Goal: Task Accomplishment & Management: Manage account settings

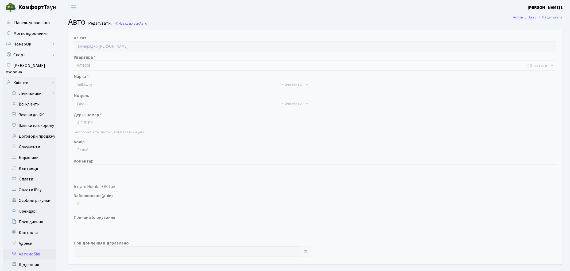
select select "2477"
drag, startPoint x: 81, startPoint y: 201, endPoint x: 75, endPoint y: 203, distance: 6.4
click at [75, 203] on input "0" at bounding box center [191, 204] width 235 height 10
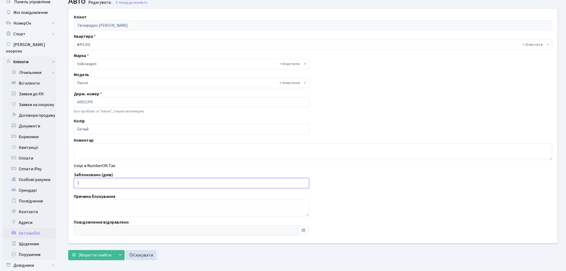
scroll to position [62, 0]
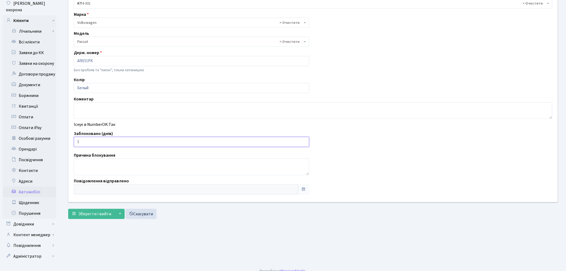
type input "1"
click at [81, 202] on form "Клієнт Тягнирядно Богдан Анатолійович Квартира - <b>КТ</b>&nbsp;&nbsp;&nbsp;&nb…" at bounding box center [313, 93] width 490 height 252
click at [82, 209] on button "Зберегти і вийти" at bounding box center [91, 214] width 47 height 10
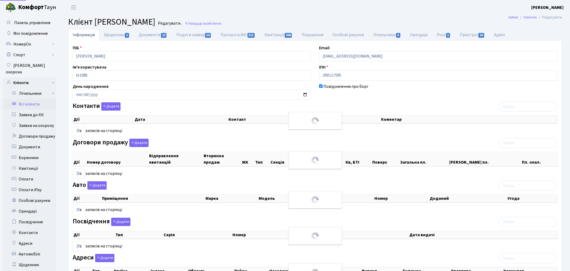
select select "25"
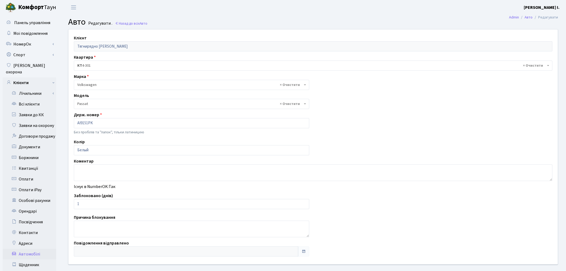
select select "2477"
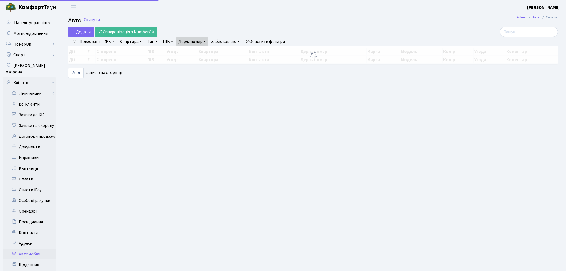
select select "25"
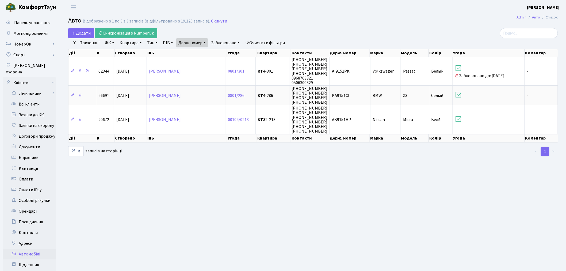
click at [184, 43] on link "Держ. номер" at bounding box center [192, 42] width 32 height 9
click at [189, 51] on input "9151" at bounding box center [191, 53] width 31 height 10
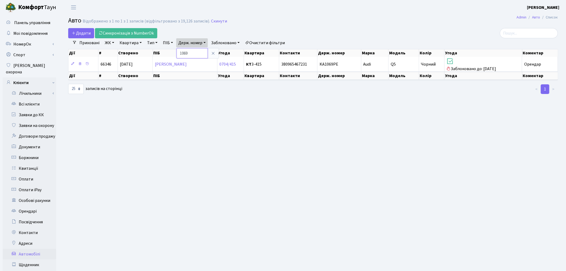
click at [192, 50] on input "1069" at bounding box center [191, 53] width 31 height 10
type input "9265"
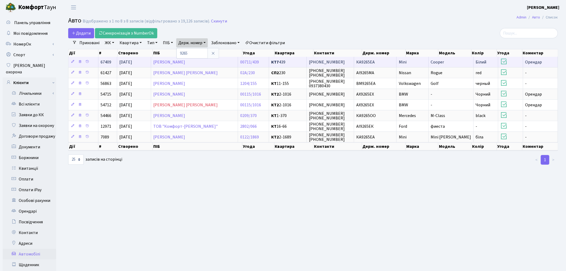
click at [384, 63] on td "КА9265ЕА" at bounding box center [375, 62] width 43 height 10
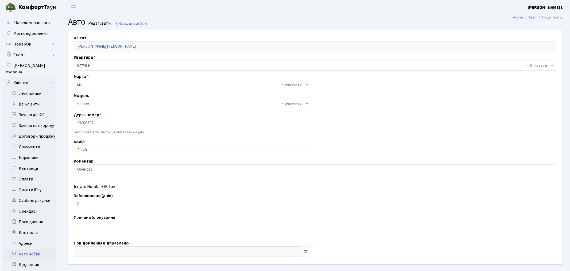
select select "4498"
drag, startPoint x: 84, startPoint y: 207, endPoint x: 76, endPoint y: 207, distance: 8.0
click at [76, 207] on input "0" at bounding box center [191, 204] width 235 height 10
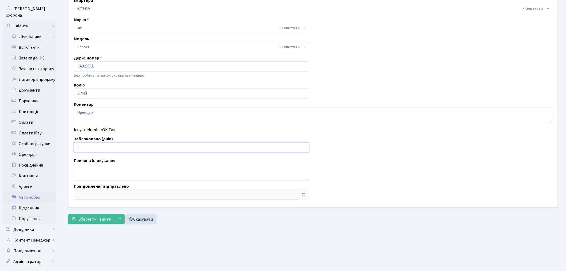
scroll to position [62, 0]
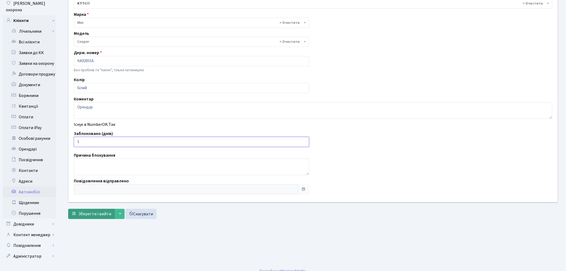
type input "1"
click at [87, 212] on span "Зберегти і вийти" at bounding box center [94, 214] width 33 height 6
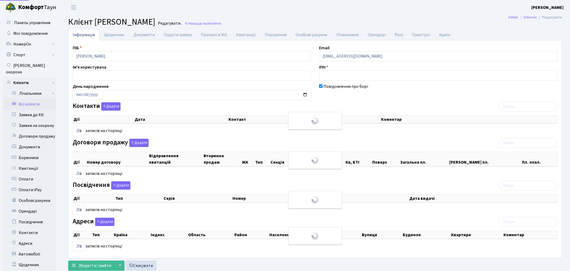
select select "25"
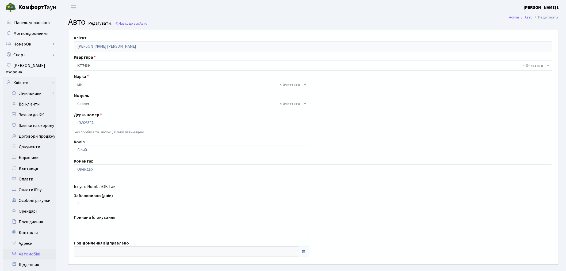
select select "4498"
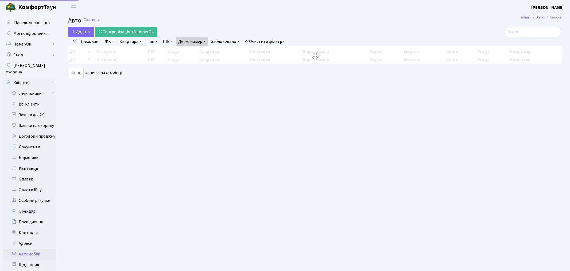
select select "25"
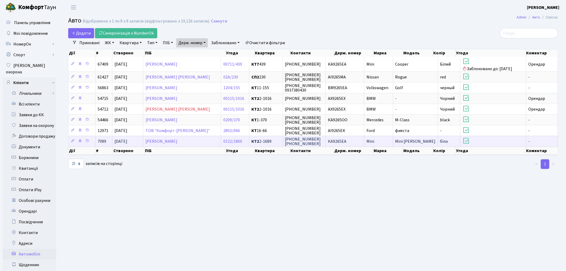
click at [376, 145] on td "Mini" at bounding box center [378, 141] width 29 height 11
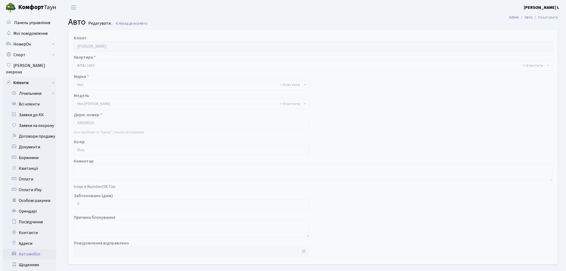
select select "4495"
click at [71, 204] on div "Заблоковано (днів) 0" at bounding box center [191, 200] width 243 height 17
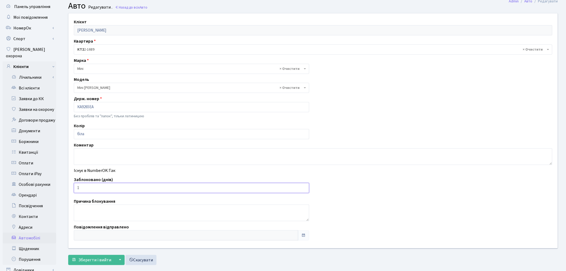
scroll to position [59, 0]
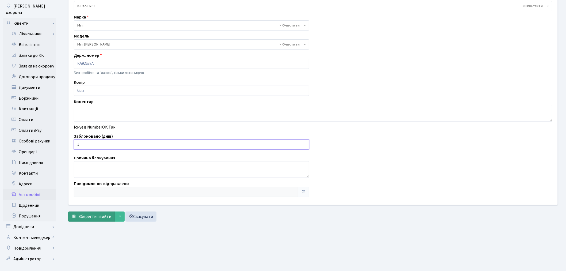
type input "1"
click at [94, 214] on span "Зберегти і вийти" at bounding box center [94, 216] width 33 height 6
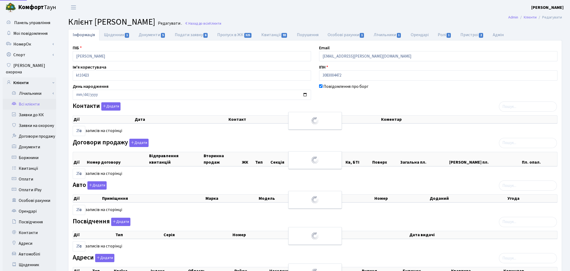
select select "25"
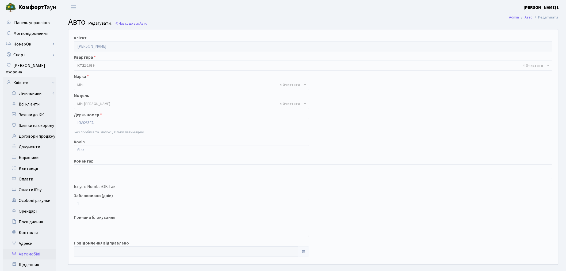
select select "4495"
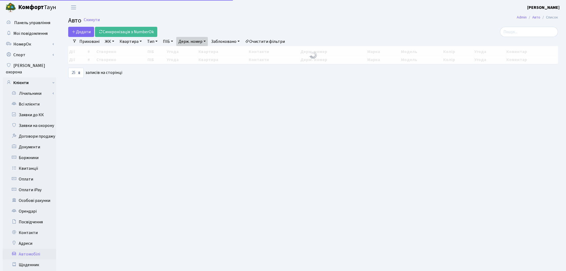
select select "25"
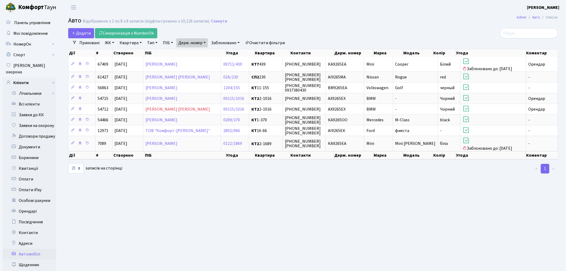
click at [193, 42] on link "Держ. номер" at bounding box center [192, 42] width 32 height 9
click at [195, 54] on input "9265" at bounding box center [191, 53] width 31 height 10
type input "8183"
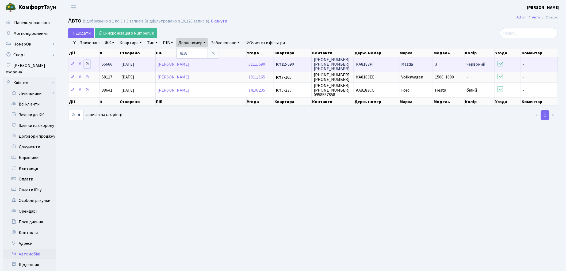
click at [87, 62] on icon at bounding box center [87, 64] width 4 height 4
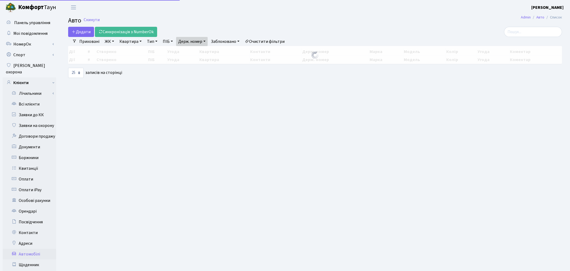
select select "25"
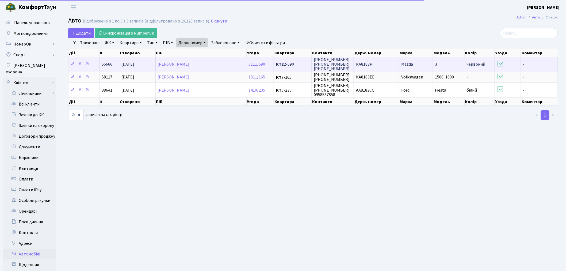
click at [386, 66] on td "КА8183РІ" at bounding box center [376, 64] width 45 height 15
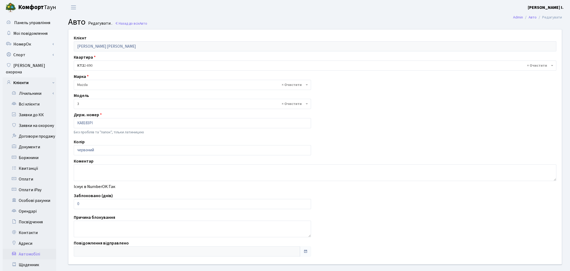
select select "219"
click at [83, 201] on input "0" at bounding box center [191, 204] width 235 height 10
click at [84, 201] on input "0" at bounding box center [191, 204] width 235 height 10
drag, startPoint x: 80, startPoint y: 202, endPoint x: 74, endPoint y: 203, distance: 6.3
click at [75, 203] on input "0" at bounding box center [191, 204] width 235 height 10
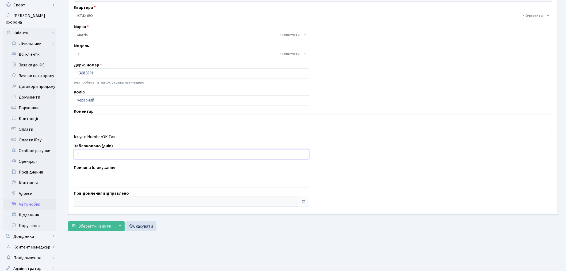
scroll to position [59, 0]
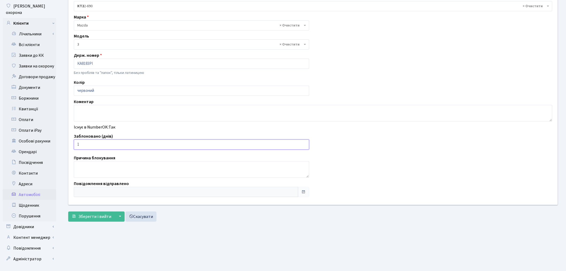
type input "1"
click at [86, 222] on div "Клієнт Манич Дмитро Миколайович Квартира - <b>КТ2</b>&nbsp;&nbsp;&nbsp;2-690 × …" at bounding box center [313, 97] width 498 height 254
click at [86, 217] on span "Зберегти і вийти" at bounding box center [94, 216] width 33 height 6
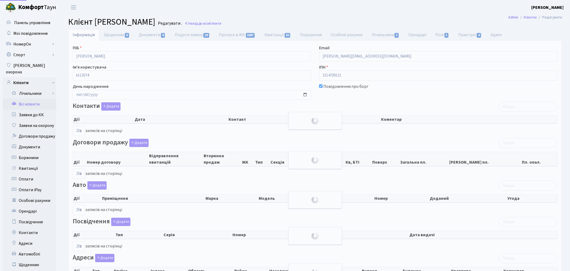
select select "25"
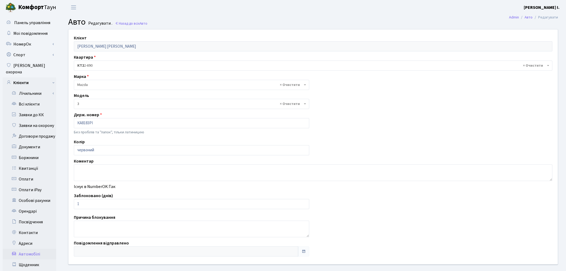
select select "219"
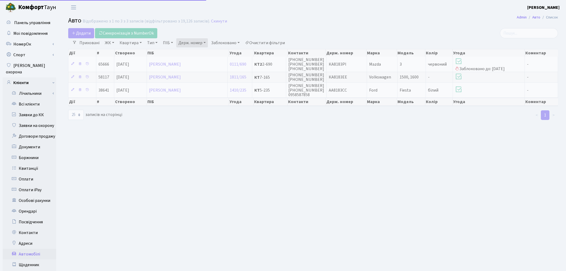
select select "25"
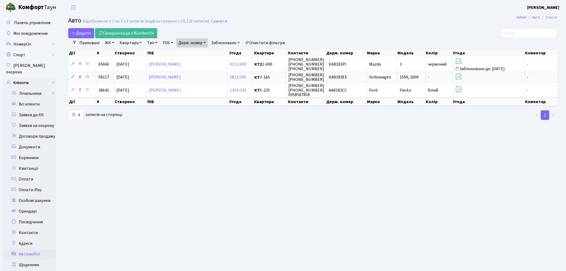
click at [197, 42] on link "Держ. номер" at bounding box center [192, 42] width 32 height 9
click at [198, 51] on input "8183" at bounding box center [191, 53] width 31 height 10
type input "4548"
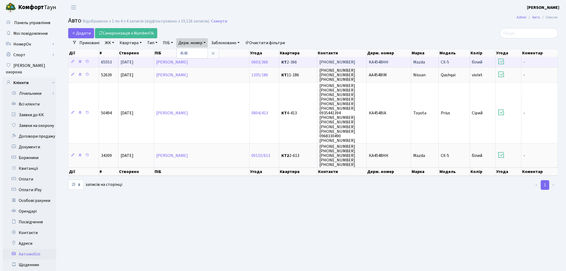
click at [384, 62] on span "KA4548HH" at bounding box center [379, 62] width 20 height 6
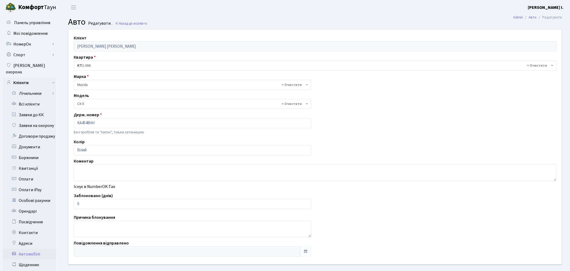
select select "1424"
drag, startPoint x: 89, startPoint y: 205, endPoint x: 76, endPoint y: 205, distance: 13.4
click at [76, 205] on input "0" at bounding box center [191, 204] width 235 height 10
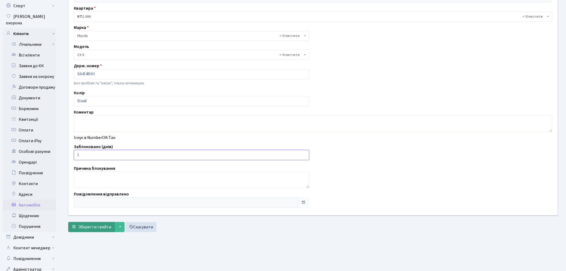
scroll to position [62, 0]
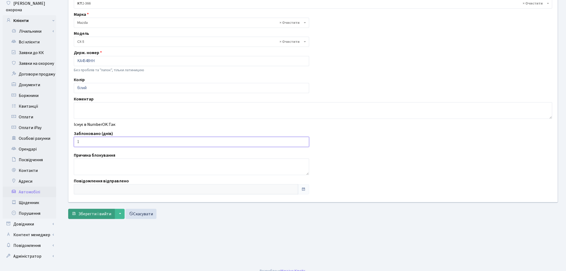
type input "1"
click at [95, 216] on span "Зберегти і вийти" at bounding box center [94, 214] width 33 height 6
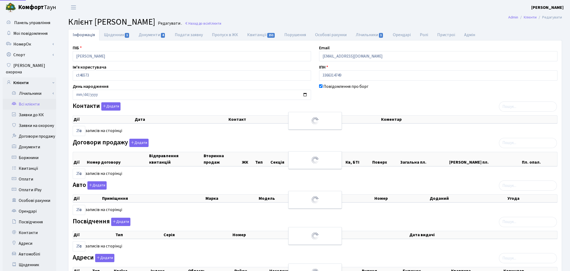
select select "25"
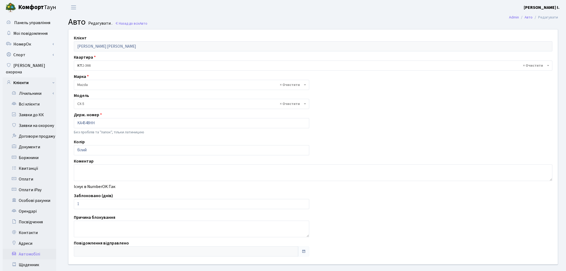
select select "1424"
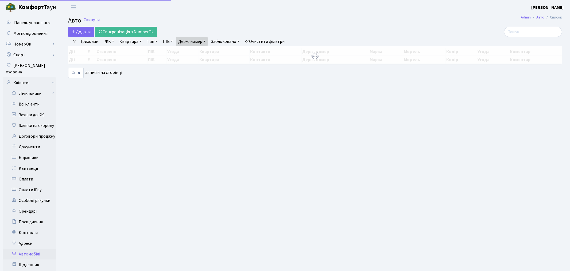
select select "25"
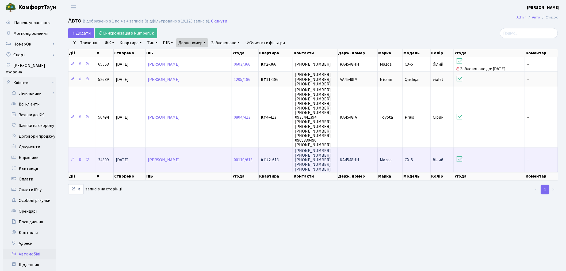
click at [363, 158] on td "КА4548НН" at bounding box center [357, 159] width 40 height 24
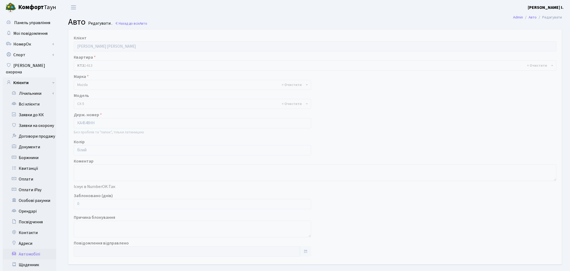
select select "1424"
drag, startPoint x: 84, startPoint y: 204, endPoint x: 75, endPoint y: 205, distance: 8.6
click at [75, 205] on input "0" at bounding box center [191, 204] width 235 height 10
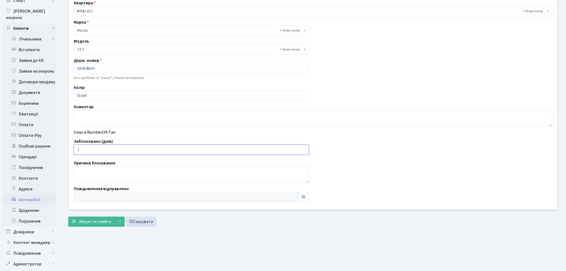
scroll to position [62, 0]
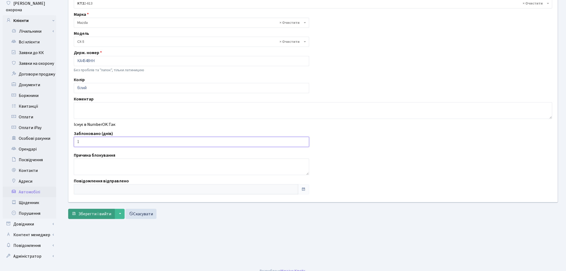
type input "1"
click at [80, 217] on button "Зберегти і вийти" at bounding box center [91, 214] width 47 height 10
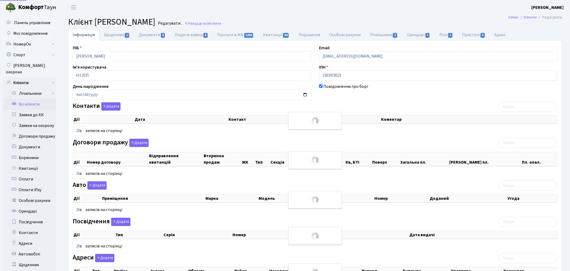
select select "25"
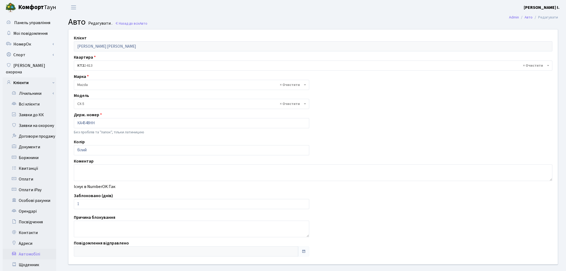
select select "1424"
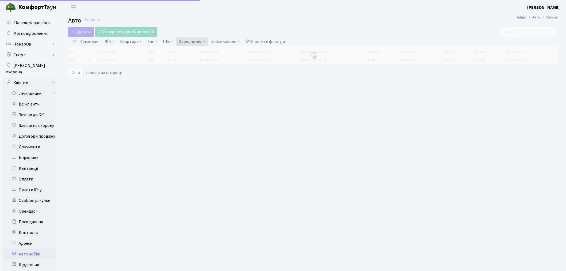
select select "25"
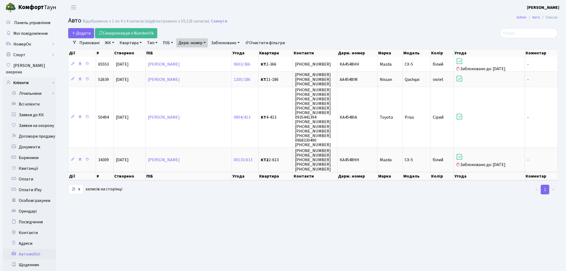
click at [197, 42] on link "Держ. номер" at bounding box center [192, 42] width 32 height 9
click at [202, 53] on input "4548" at bounding box center [191, 53] width 31 height 10
type input "8337"
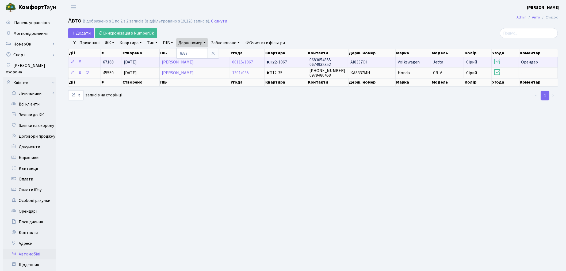
click at [368, 59] on td "AI8337OI" at bounding box center [371, 62] width 47 height 10
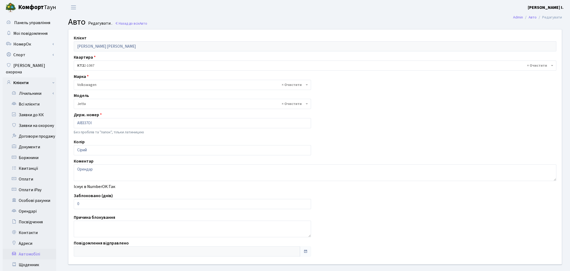
select select "2465"
drag, startPoint x: 88, startPoint y: 202, endPoint x: 74, endPoint y: 202, distance: 14.7
click at [74, 202] on input "0" at bounding box center [191, 204] width 235 height 10
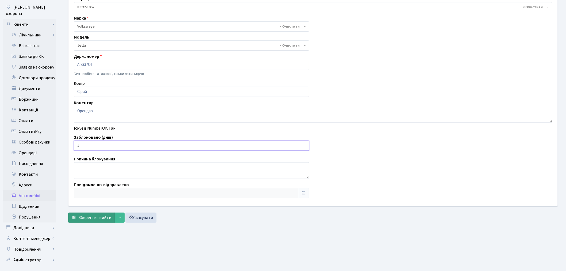
scroll to position [62, 0]
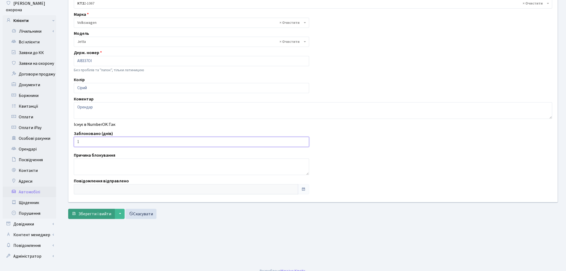
type input "1"
click at [90, 217] on button "Зберегти і вийти" at bounding box center [91, 214] width 47 height 10
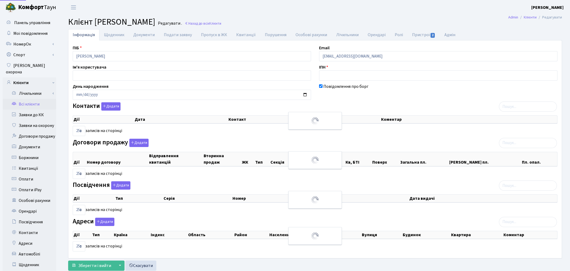
select select "25"
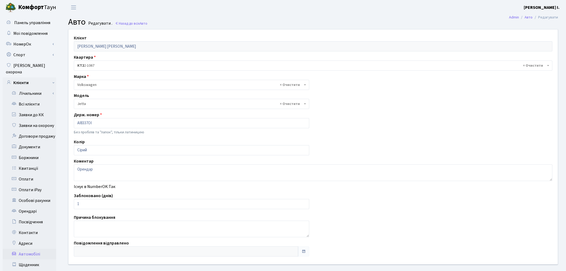
select select "2465"
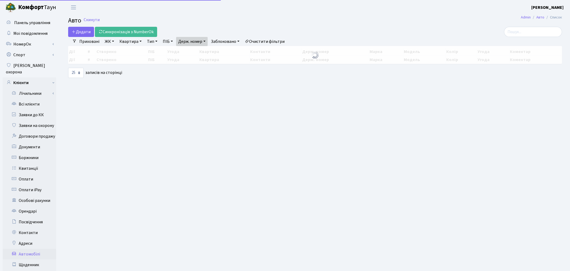
select select "25"
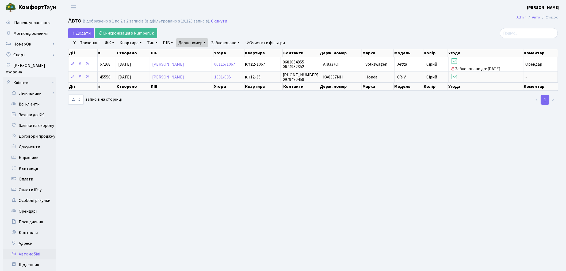
click at [203, 42] on link "Держ. номер" at bounding box center [192, 42] width 32 height 9
click at [202, 51] on input "8337" at bounding box center [191, 53] width 31 height 10
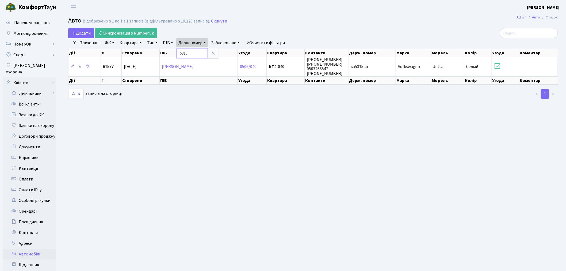
click at [192, 53] on input "5315" at bounding box center [191, 53] width 31 height 10
type input "4684"
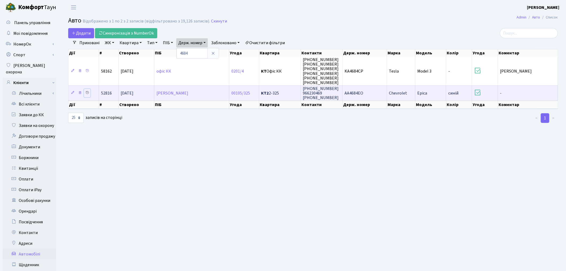
click at [89, 91] on icon at bounding box center [87, 93] width 4 height 4
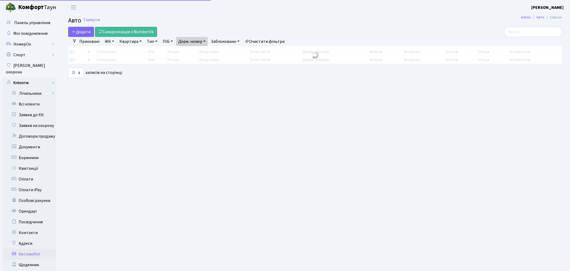
select select "25"
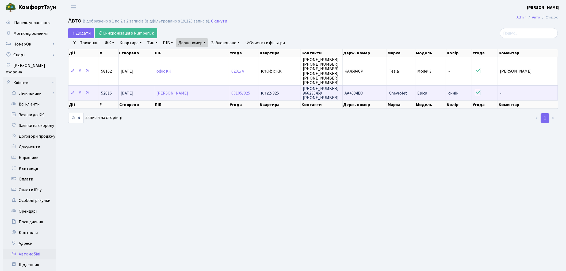
click at [368, 92] on td "АА4684ЕО" at bounding box center [364, 92] width 44 height 15
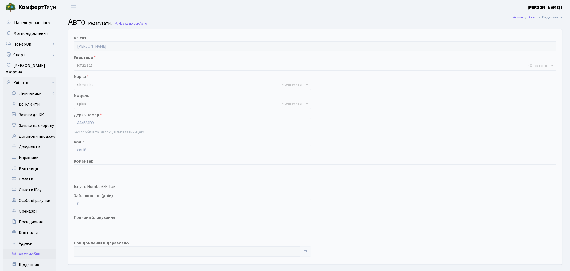
select select "342"
drag, startPoint x: 86, startPoint y: 204, endPoint x: 70, endPoint y: 204, distance: 15.8
click at [70, 203] on div "Заблоковано (днів) 0" at bounding box center [191, 200] width 243 height 17
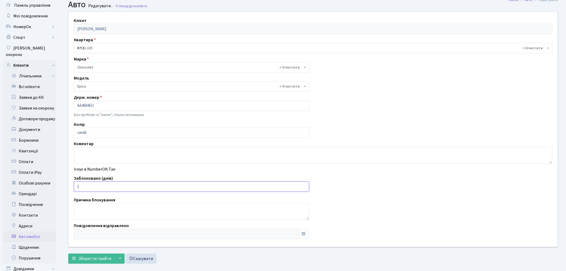
scroll to position [62, 0]
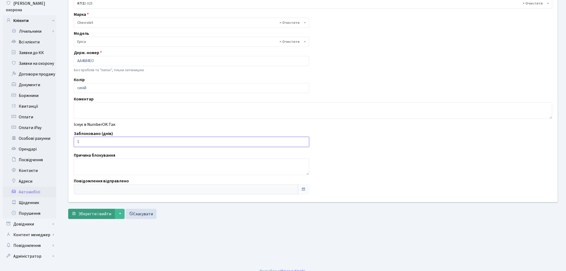
type input "1"
click at [94, 212] on span "Зберегти і вийти" at bounding box center [94, 214] width 33 height 6
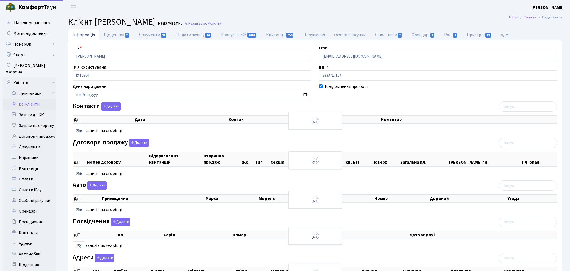
select select "25"
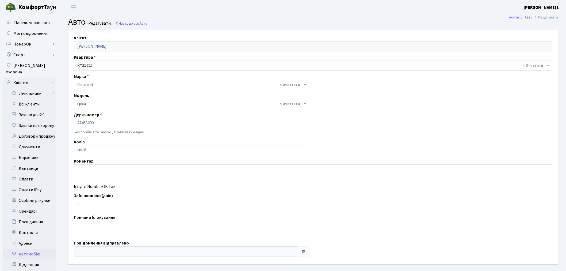
select select "342"
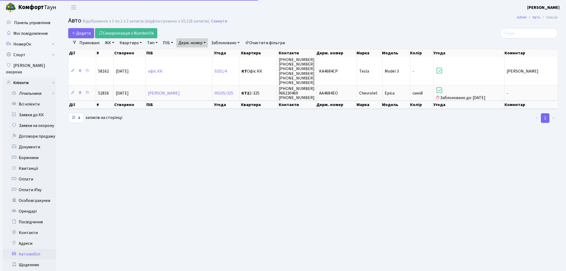
select select "25"
click at [187, 42] on link "Держ. номер" at bounding box center [192, 42] width 32 height 9
click at [197, 48] on input "4684" at bounding box center [191, 53] width 31 height 10
click at [198, 51] on input "4684" at bounding box center [191, 53] width 31 height 10
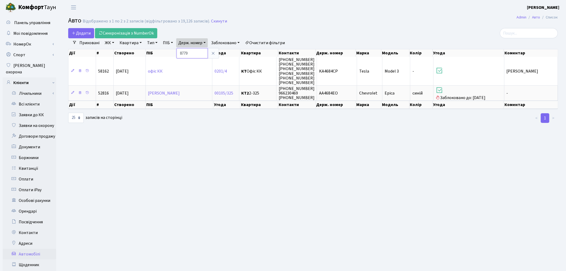
type input "8779"
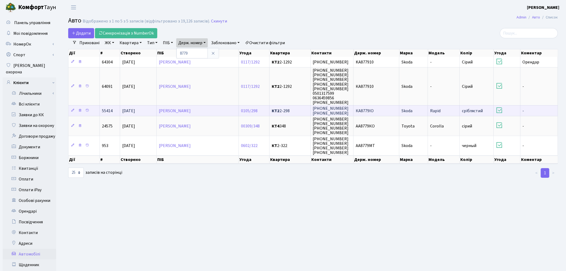
click at [382, 109] on td "КА8779IO" at bounding box center [376, 110] width 46 height 11
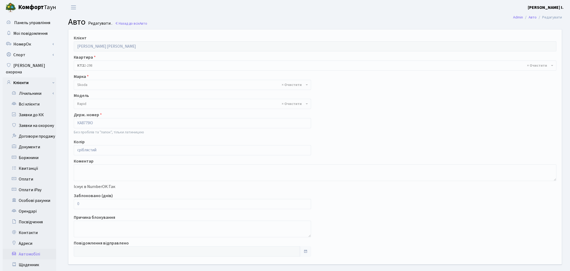
select select "2032"
drag, startPoint x: 92, startPoint y: 206, endPoint x: 66, endPoint y: 205, distance: 26.0
click at [66, 205] on div "Клієнт Чикальова Світлана Ігорівна Квартира - <b>КТ2</b>&nbsp;&nbsp;&nbsp;2-298…" at bounding box center [312, 146] width 497 height 234
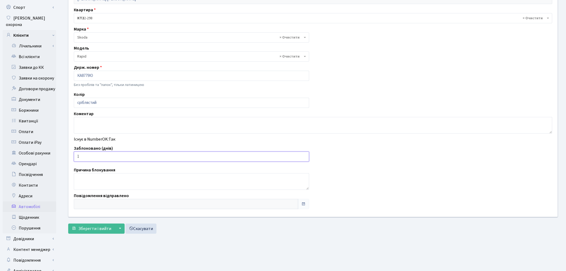
scroll to position [62, 0]
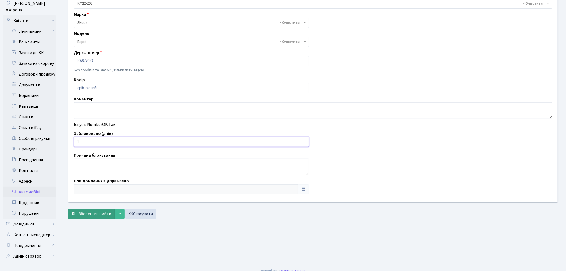
type input "1"
click at [95, 209] on button "Зберегти і вийти" at bounding box center [91, 214] width 47 height 10
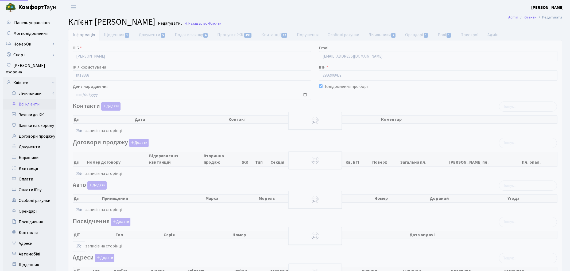
select select "25"
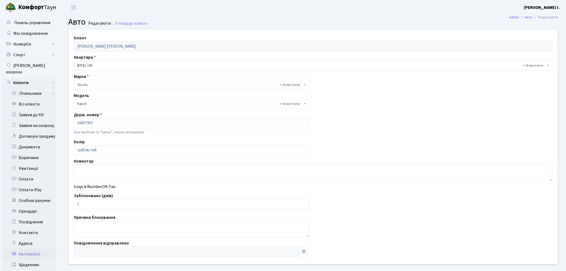
select select "2032"
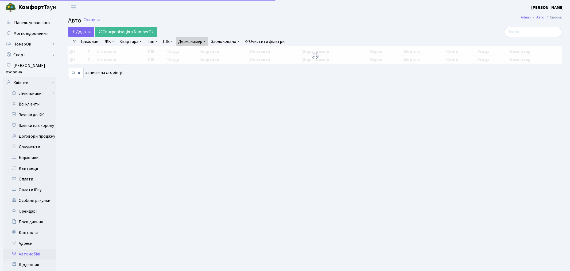
select select "25"
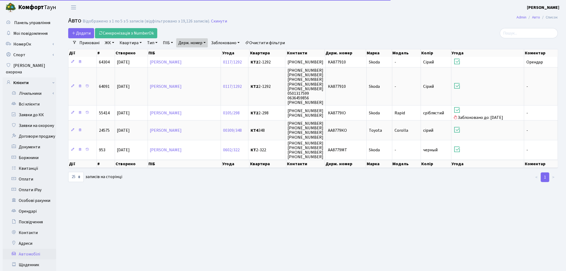
click at [202, 44] on link "Держ. номер" at bounding box center [192, 42] width 32 height 9
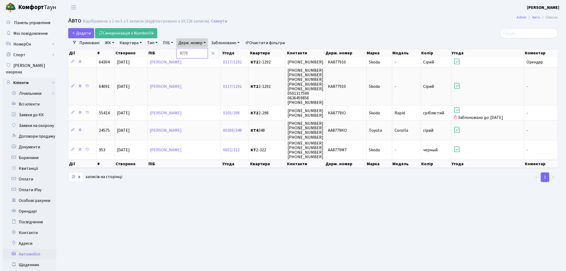
click at [201, 52] on input "8779" at bounding box center [191, 53] width 31 height 10
type input "4789"
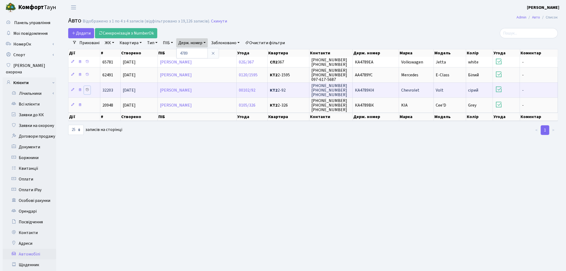
click at [87, 88] on icon at bounding box center [87, 90] width 4 height 4
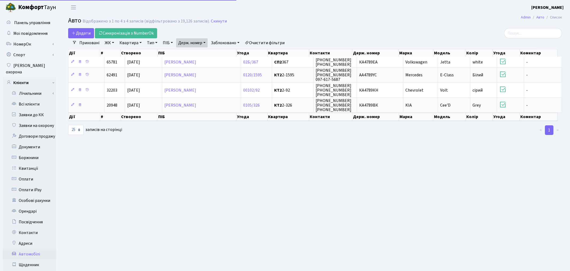
select select "25"
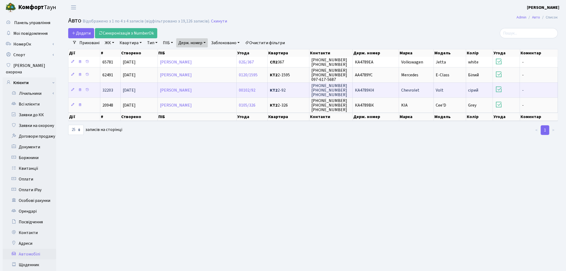
click at [382, 89] on td "КА4789КН" at bounding box center [376, 89] width 46 height 15
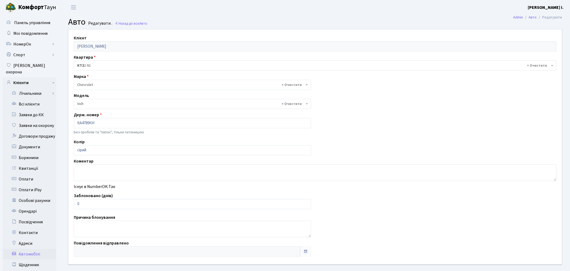
select select "376"
drag, startPoint x: 82, startPoint y: 205, endPoint x: 75, endPoint y: 205, distance: 6.7
click at [75, 205] on input "0" at bounding box center [191, 204] width 235 height 10
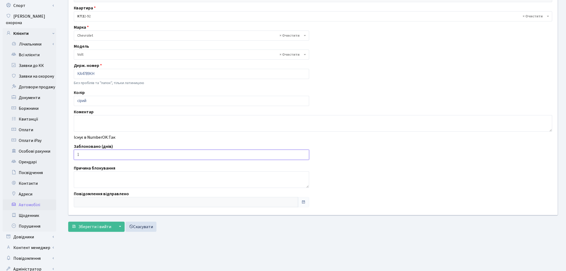
scroll to position [62, 0]
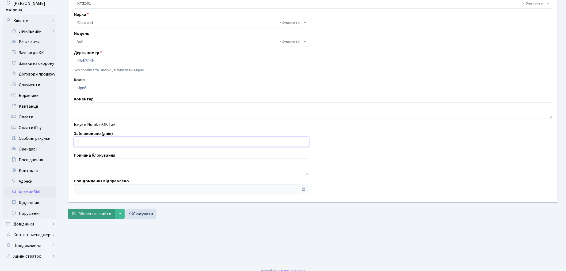
type input "1"
click at [94, 215] on span "Зберегти і вийти" at bounding box center [94, 214] width 33 height 6
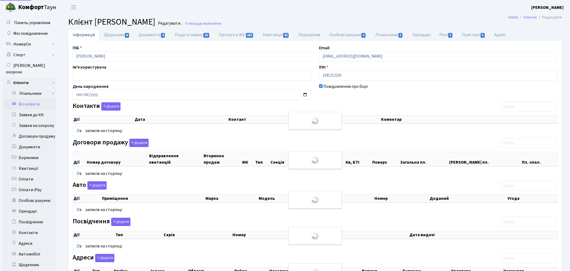
select select "25"
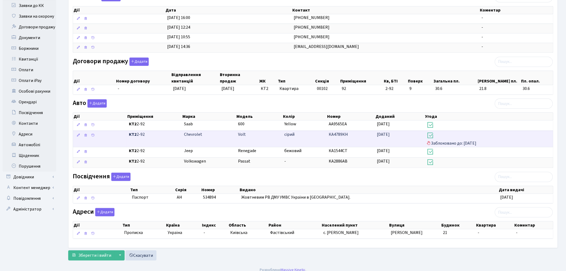
scroll to position [116, 0]
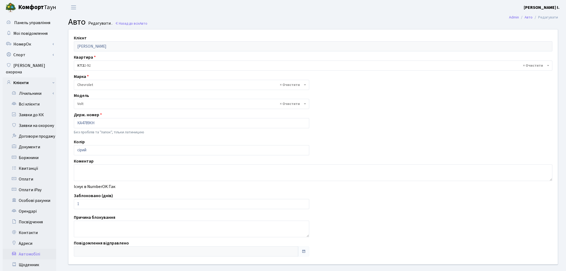
select select "376"
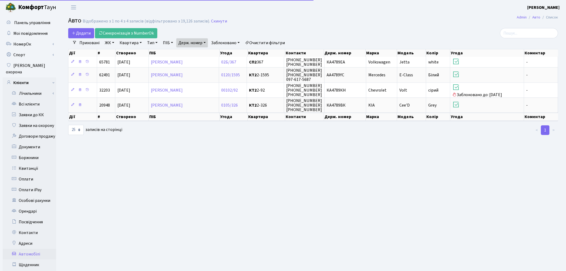
select select "25"
click at [195, 41] on link "Держ. номер" at bounding box center [192, 42] width 32 height 9
click at [197, 52] on input "4789" at bounding box center [191, 53] width 31 height 10
click at [198, 51] on input "4789" at bounding box center [191, 53] width 31 height 10
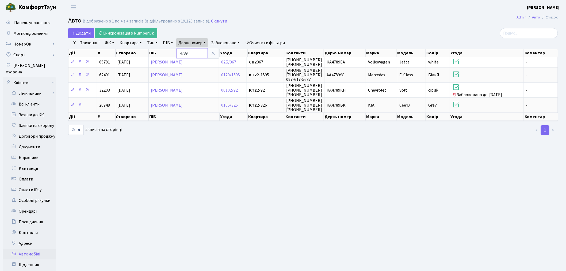
click at [198, 51] on input "4789" at bounding box center [191, 53] width 31 height 10
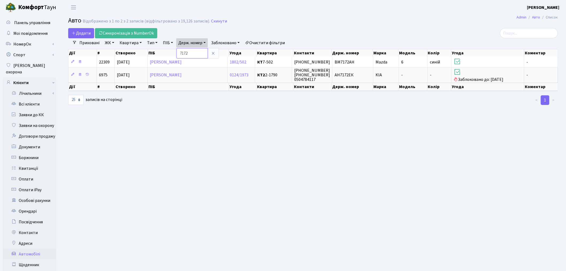
click at [196, 52] on input "7172" at bounding box center [191, 53] width 31 height 10
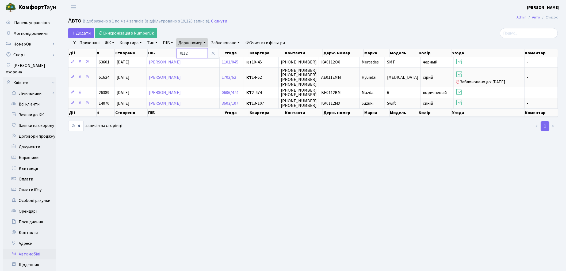
click at [197, 49] on input "0112" at bounding box center [191, 53] width 31 height 10
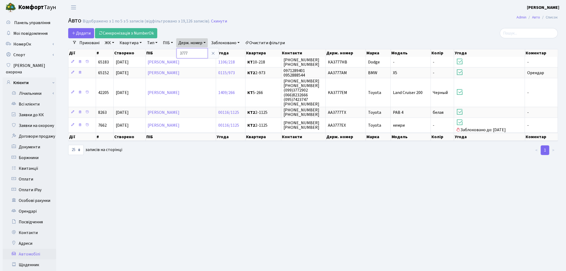
click at [195, 51] on input "3777" at bounding box center [191, 53] width 31 height 10
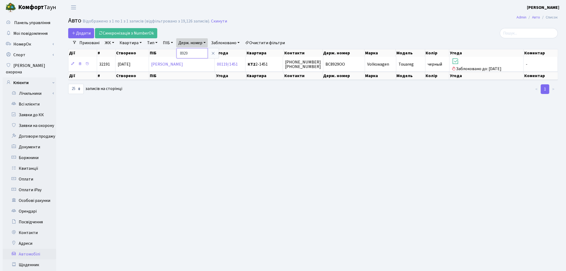
click at [196, 52] on input "8929" at bounding box center [191, 53] width 31 height 10
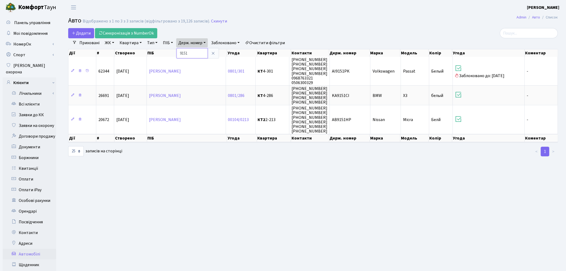
click at [198, 52] on input "9151" at bounding box center [191, 53] width 31 height 10
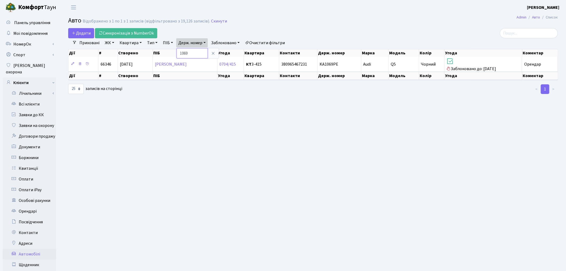
click at [196, 54] on input "1069" at bounding box center [191, 53] width 31 height 10
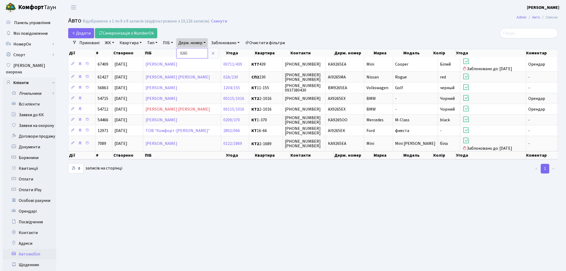
click at [195, 53] on input "9265" at bounding box center [191, 53] width 31 height 10
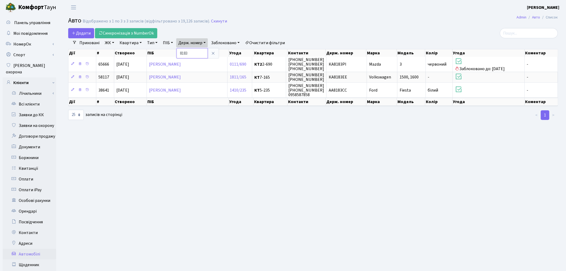
click at [194, 55] on input "8183" at bounding box center [191, 53] width 31 height 10
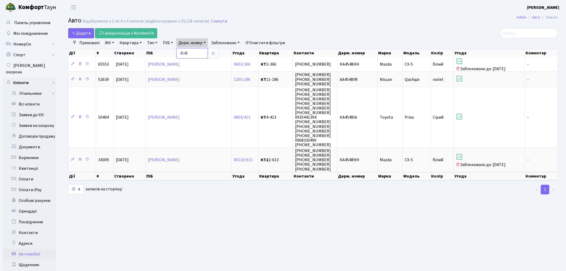
click at [194, 55] on input "4548" at bounding box center [191, 53] width 31 height 10
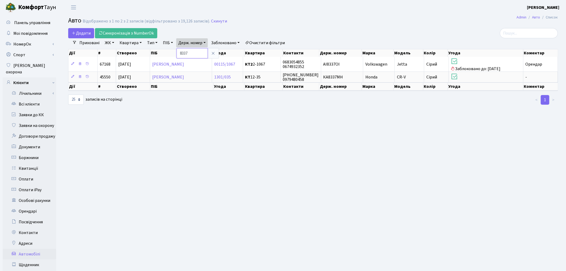
click at [194, 52] on input "8337" at bounding box center [191, 53] width 31 height 10
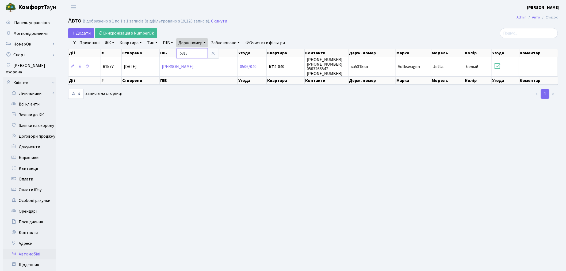
click at [196, 53] on input "5315" at bounding box center [191, 53] width 31 height 10
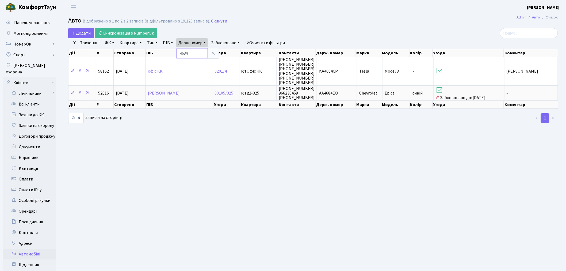
click at [197, 53] on input "4684" at bounding box center [191, 53] width 31 height 10
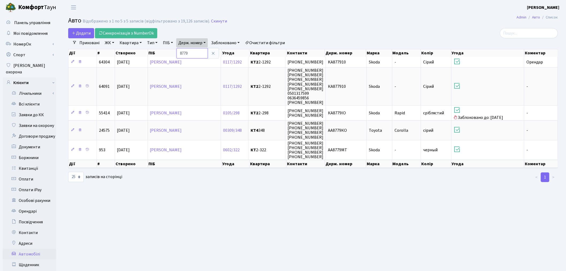
click at [194, 52] on input "8779" at bounding box center [191, 53] width 31 height 10
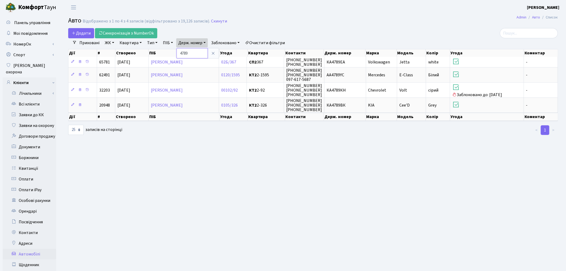
click at [191, 52] on input "4789" at bounding box center [191, 53] width 31 height 10
type input "4270"
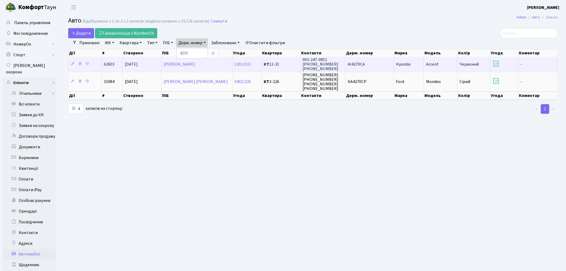
click at [365, 67] on td "AI4270CA" at bounding box center [369, 64] width 48 height 15
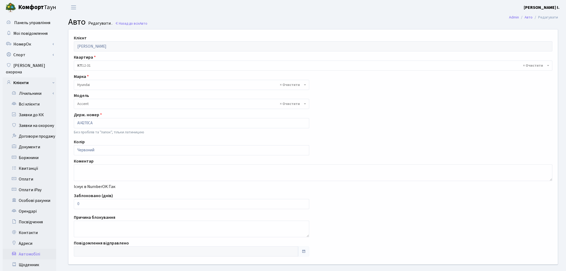
select select "989"
drag, startPoint x: 82, startPoint y: 206, endPoint x: 70, endPoint y: 205, distance: 12.1
click at [70, 205] on div "Заблоковано (днів) 0" at bounding box center [191, 200] width 243 height 17
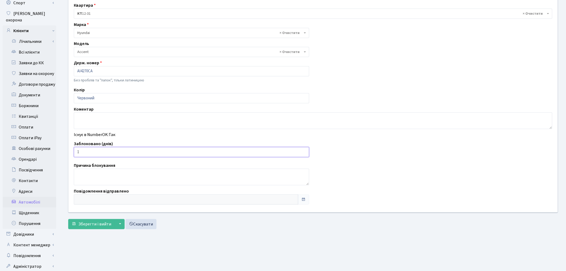
scroll to position [62, 0]
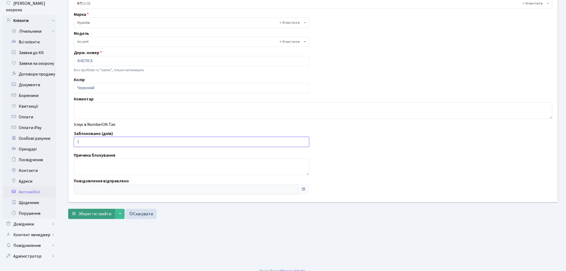
type input "1"
click at [85, 216] on span "Зберегти і вийти" at bounding box center [94, 214] width 33 height 6
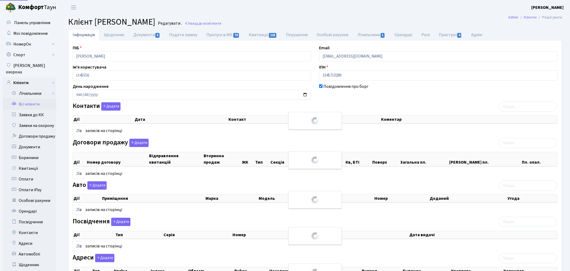
select select "25"
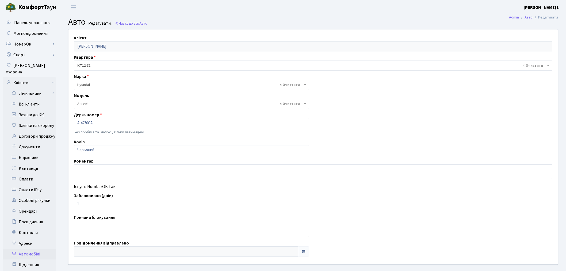
select select "989"
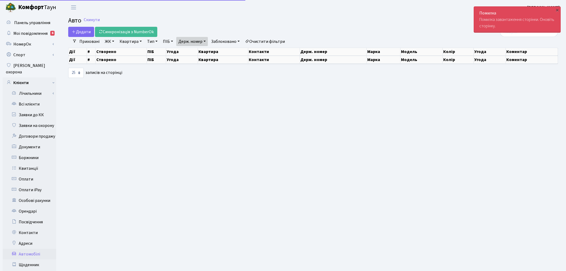
select select "25"
click at [201, 41] on link "Держ. номер" at bounding box center [192, 41] width 32 height 9
click at [88, 20] on link "Скинути" at bounding box center [92, 19] width 16 height 5
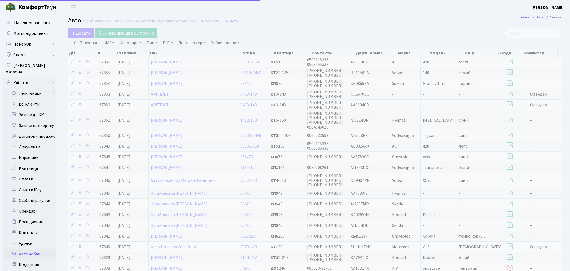
select select "25"
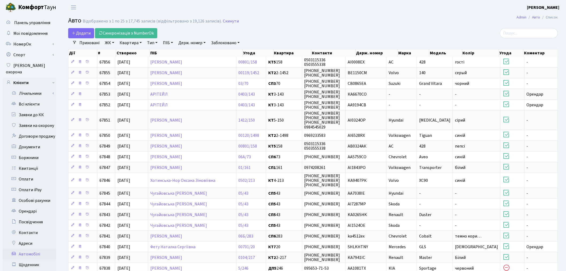
click at [192, 41] on link "Держ. номер" at bounding box center [192, 42] width 32 height 9
click at [194, 53] on input "text" at bounding box center [191, 53] width 31 height 10
type input "5456"
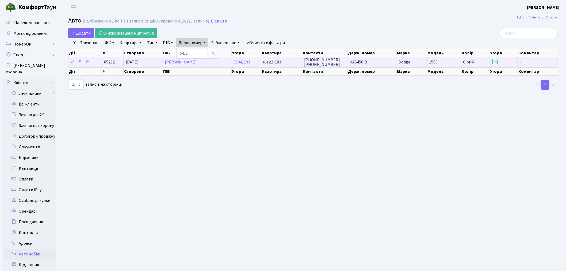
click at [382, 63] on td "КА5456ІВ" at bounding box center [371, 62] width 49 height 10
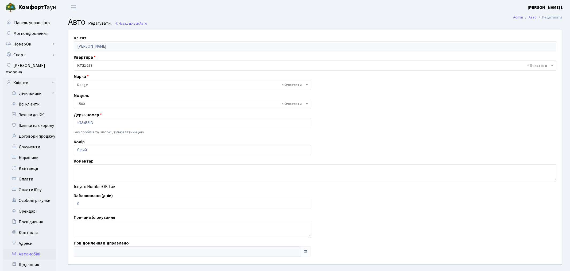
select select "670"
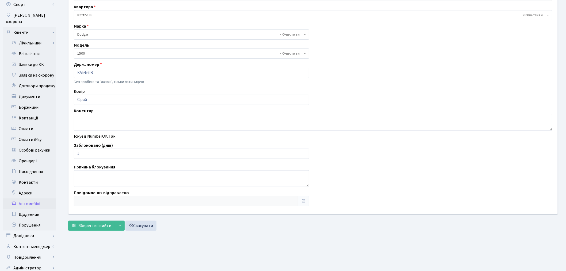
scroll to position [62, 0]
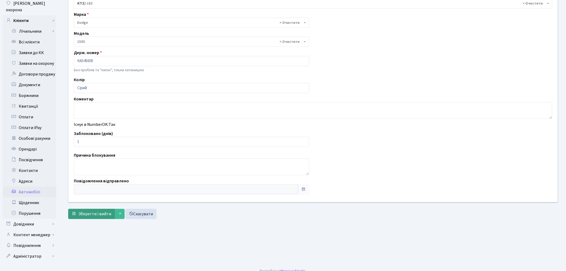
type input "1"
click at [82, 214] on span "Зберегти і вийти" at bounding box center [94, 214] width 33 height 6
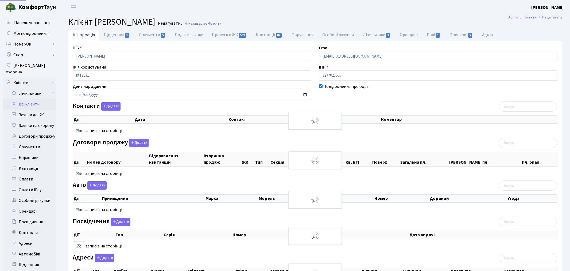
select select "25"
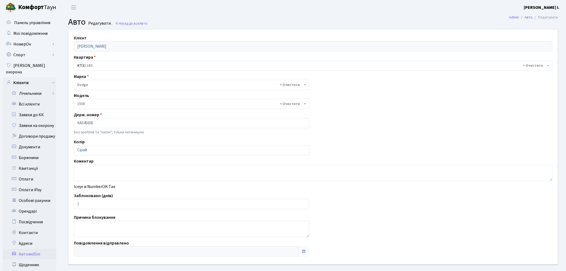
select select "670"
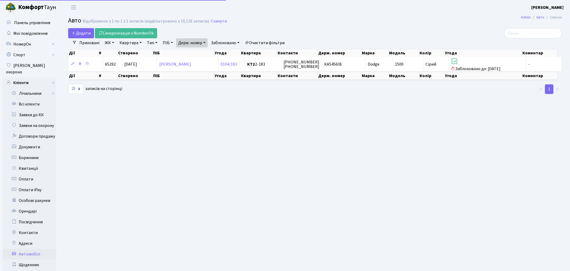
select select "25"
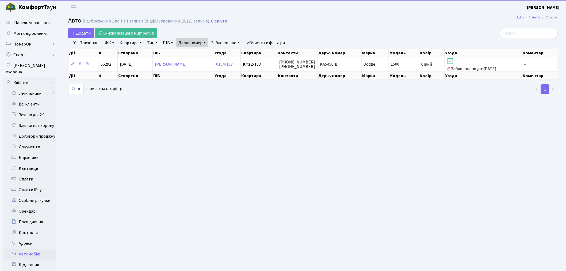
click at [184, 44] on link "Держ. номер" at bounding box center [192, 42] width 32 height 9
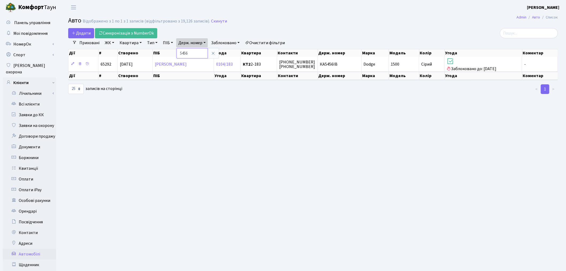
click at [191, 53] on input "5456" at bounding box center [191, 53] width 31 height 10
click at [192, 53] on input "5456" at bounding box center [191, 53] width 31 height 10
type input "6422"
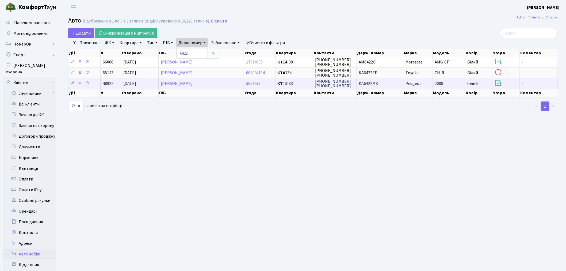
click at [373, 81] on span "КА6422МК" at bounding box center [369, 83] width 20 height 6
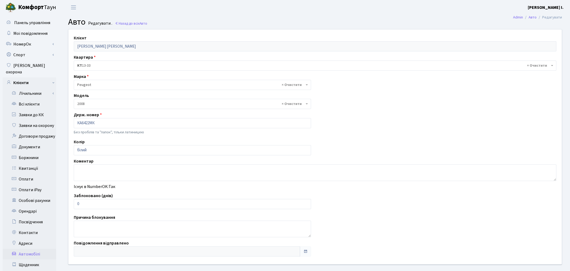
select select "1840"
click at [73, 205] on div "Заблоковано (днів) 0" at bounding box center [191, 200] width 243 height 17
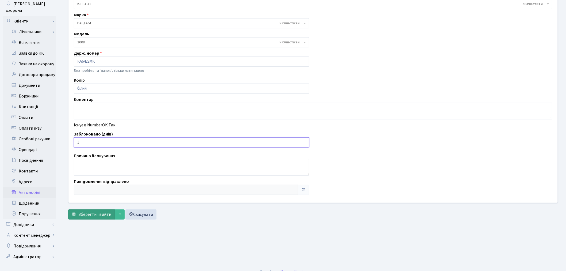
scroll to position [62, 0]
type input "1"
click at [95, 216] on span "Зберегти і вийти" at bounding box center [94, 214] width 33 height 6
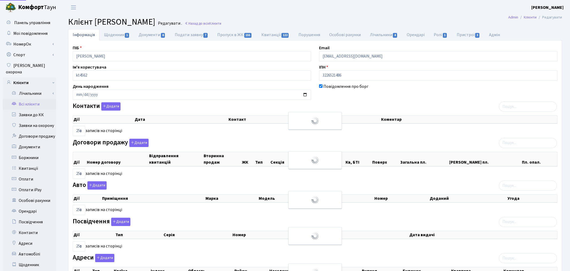
select select "25"
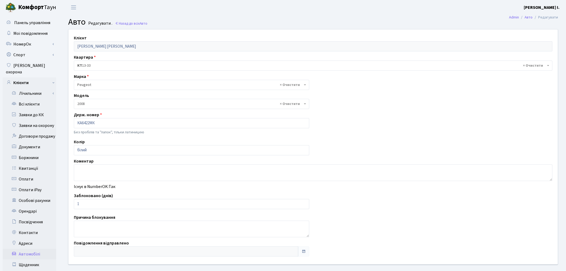
select select "1840"
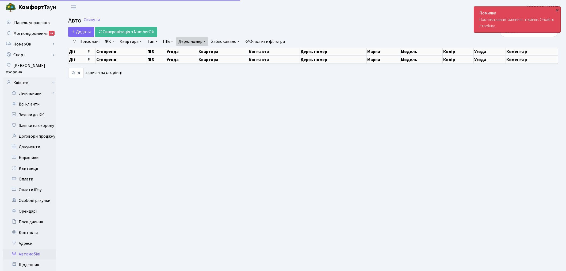
select select "25"
click at [196, 39] on link "Держ. номер" at bounding box center [192, 41] width 32 height 9
click at [89, 19] on link "Скинути" at bounding box center [92, 19] width 16 height 5
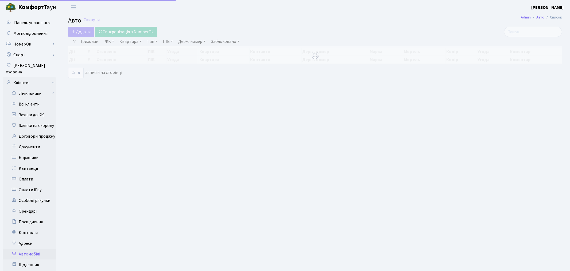
select select "25"
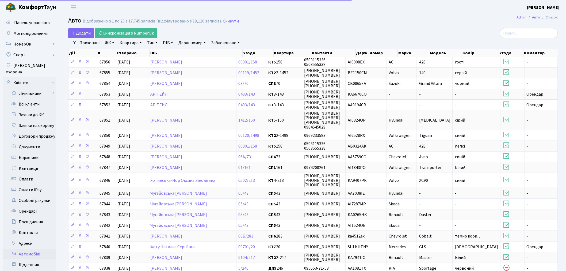
click at [189, 40] on link "Держ. номер" at bounding box center [192, 42] width 32 height 9
click at [192, 51] on input "text" at bounding box center [191, 53] width 31 height 10
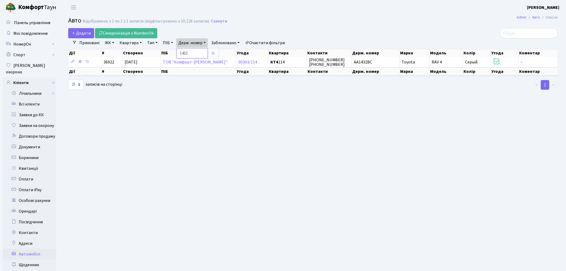
click at [193, 52] on input "1432" at bounding box center [191, 53] width 31 height 10
type input "2389"
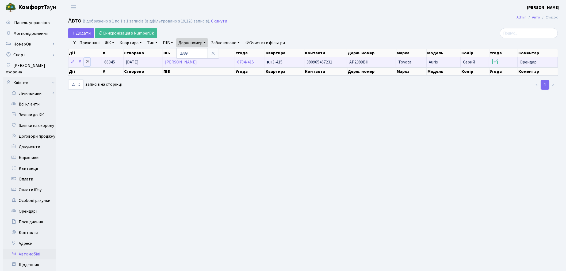
click at [87, 62] on icon at bounding box center [87, 62] width 4 height 4
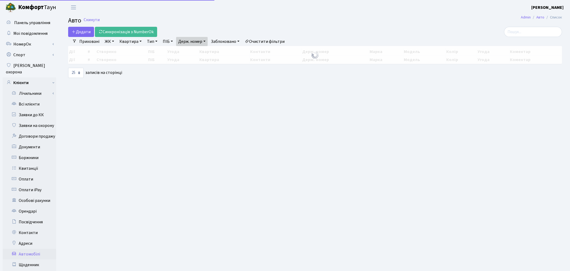
select select "25"
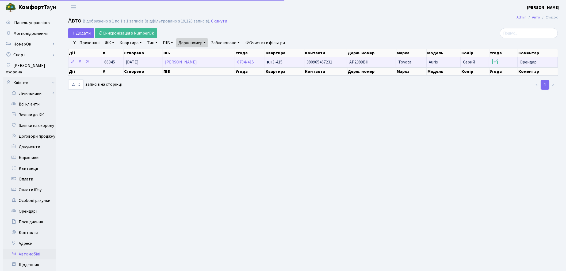
click at [332, 62] on td "380965467231" at bounding box center [325, 62] width 43 height 10
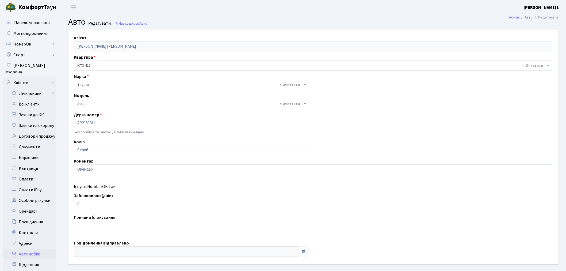
select select "2295"
drag, startPoint x: 83, startPoint y: 204, endPoint x: 72, endPoint y: 205, distance: 11.8
click at [73, 205] on div "Заблоковано (днів) 0" at bounding box center [191, 200] width 243 height 17
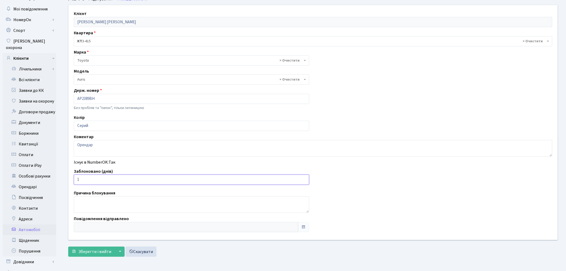
scroll to position [62, 0]
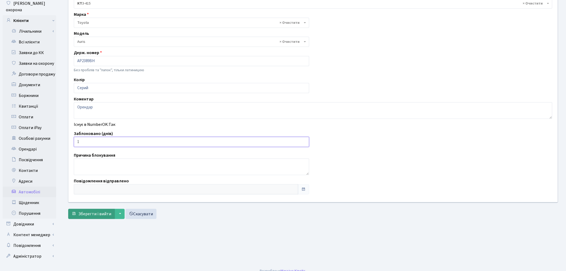
type input "1"
click at [91, 213] on span "Зберегти і вийти" at bounding box center [94, 214] width 33 height 6
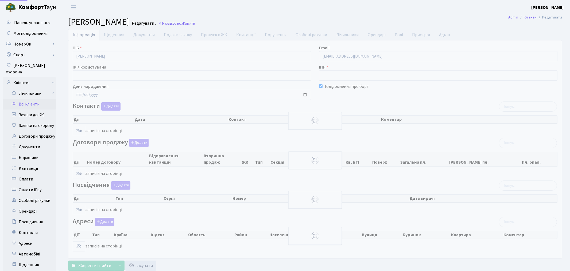
select select "25"
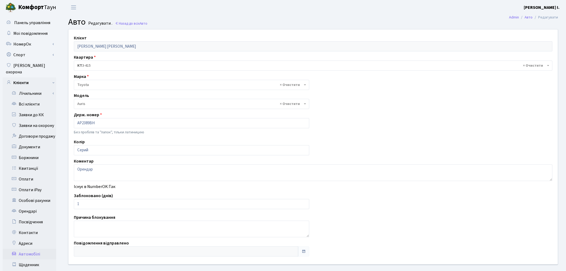
select select "2295"
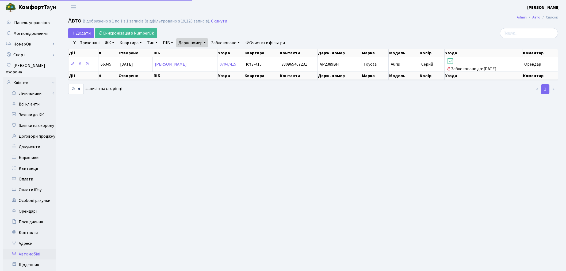
select select "25"
click at [204, 43] on link "Держ. номер" at bounding box center [192, 42] width 32 height 9
click at [204, 51] on input "2389" at bounding box center [191, 53] width 31 height 10
type input "9960"
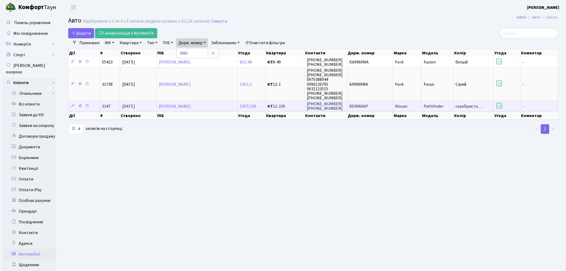
click at [383, 103] on td "BE9960AP" at bounding box center [370, 106] width 46 height 11
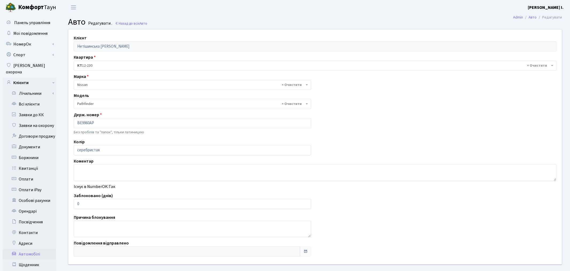
select select "1713"
drag, startPoint x: 81, startPoint y: 203, endPoint x: 69, endPoint y: 205, distance: 12.6
click at [69, 205] on div "Клієнт Нетішинська Анна Сергіївна Квартира - <b>КТ</b>&nbsp;&nbsp;&nbsp;&nbsp;1…" at bounding box center [312, 146] width 497 height 234
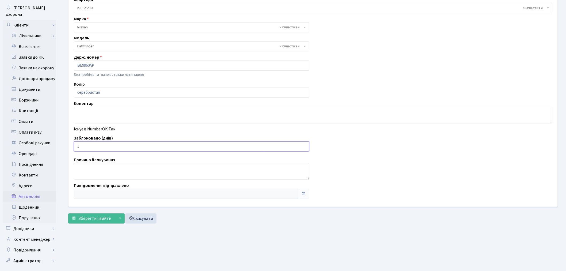
scroll to position [62, 0]
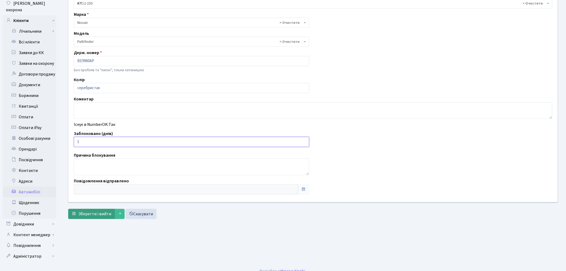
type input "1"
click at [97, 212] on span "Зберегти і вийти" at bounding box center [94, 214] width 33 height 6
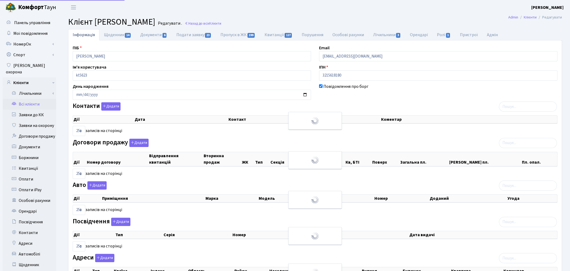
select select "25"
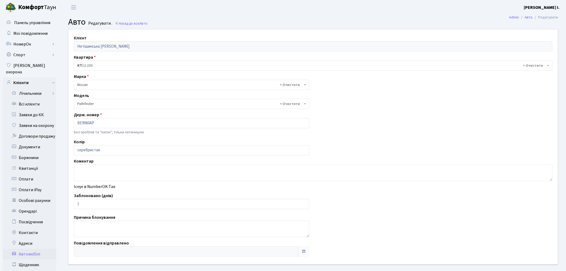
select select "1713"
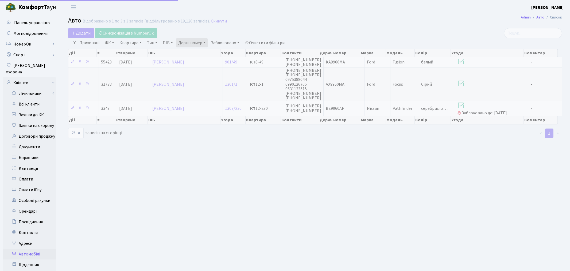
select select "25"
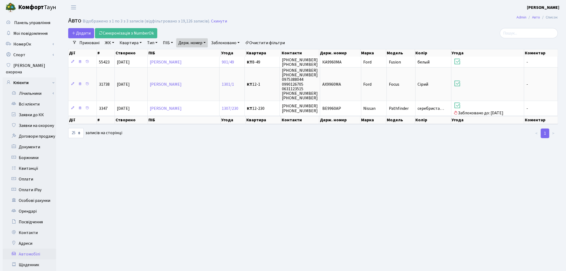
click at [202, 41] on link "Держ. номер" at bounding box center [192, 42] width 32 height 9
click at [203, 51] on input "9960" at bounding box center [191, 53] width 31 height 10
click at [188, 53] on input "text" at bounding box center [191, 53] width 31 height 10
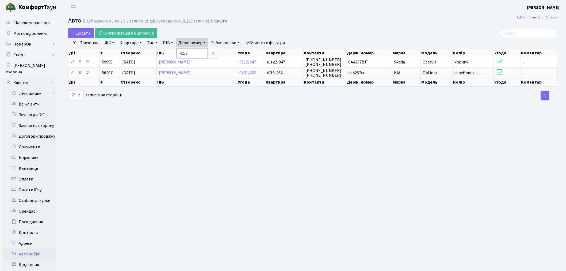
click at [202, 53] on input "4257" at bounding box center [191, 53] width 31 height 10
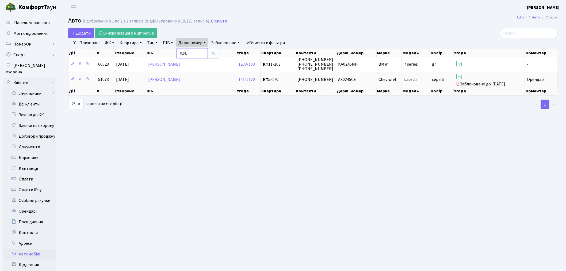
click at [195, 50] on input "0245" at bounding box center [191, 53] width 31 height 10
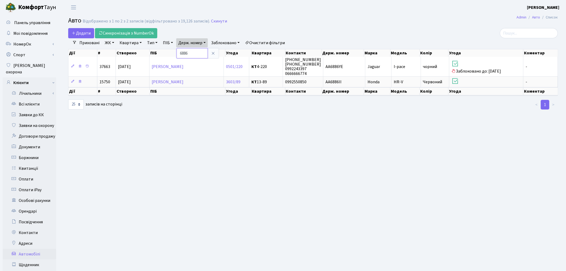
click at [194, 55] on input "6886" at bounding box center [191, 53] width 31 height 10
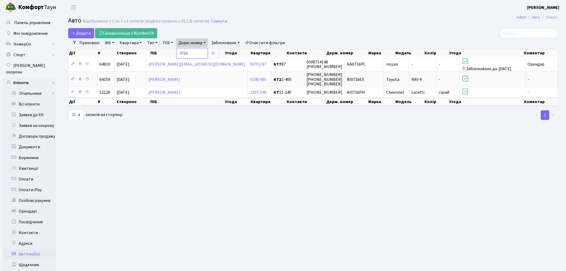
click at [188, 55] on input "0716" at bounding box center [191, 53] width 31 height 10
click at [189, 54] on input "0716" at bounding box center [191, 53] width 31 height 10
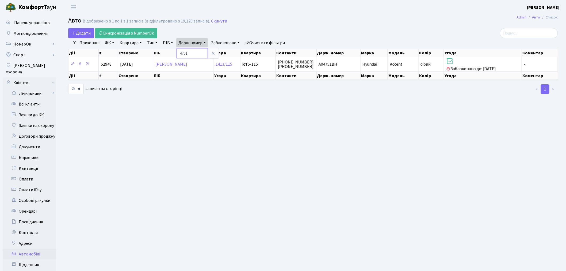
click at [191, 52] on input "4751" at bounding box center [191, 53] width 31 height 10
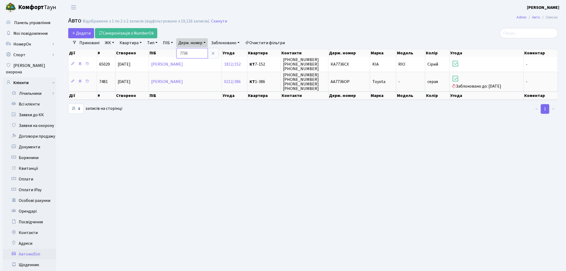
click at [196, 55] on input "7736" at bounding box center [191, 53] width 31 height 10
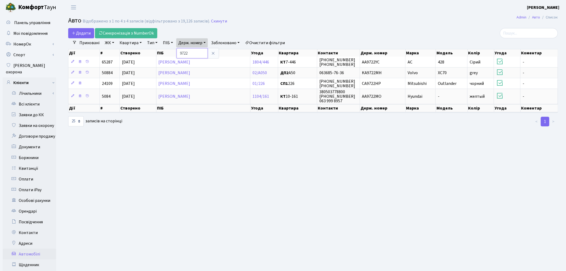
click at [197, 52] on input "9722" at bounding box center [191, 53] width 31 height 10
type input "2092"
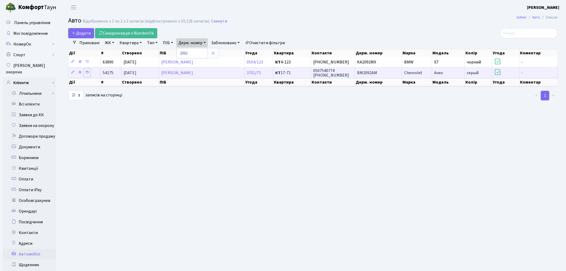
click at [88, 71] on icon at bounding box center [87, 72] width 4 height 4
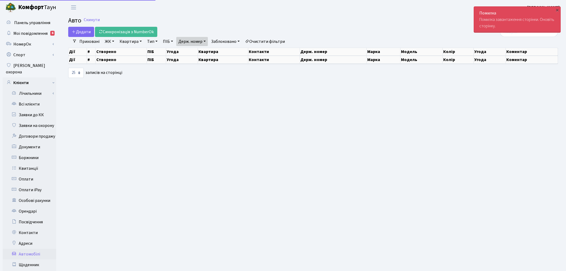
select select "25"
click at [95, 18] on link "Скинути" at bounding box center [92, 19] width 16 height 5
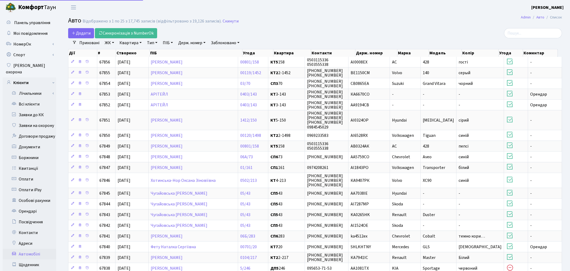
select select "25"
click at [195, 40] on link "Держ. номер" at bounding box center [192, 42] width 32 height 9
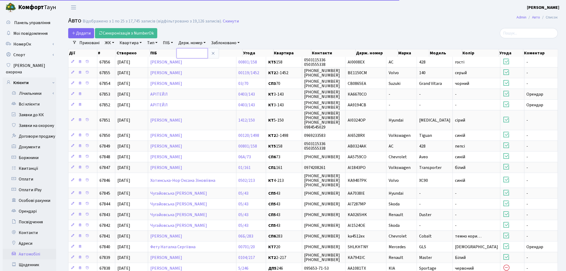
click at [199, 51] on input "text" at bounding box center [191, 53] width 31 height 10
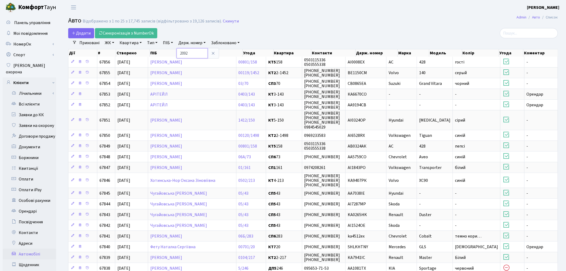
type input "2092"
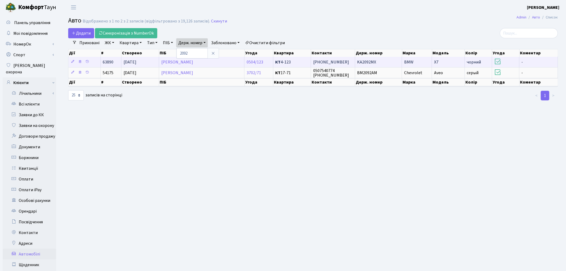
click at [383, 59] on td "KA2092MX" at bounding box center [378, 62] width 47 height 10
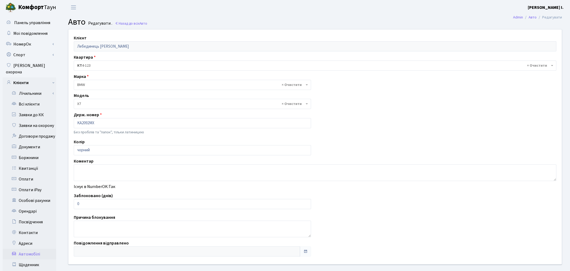
select select "3018"
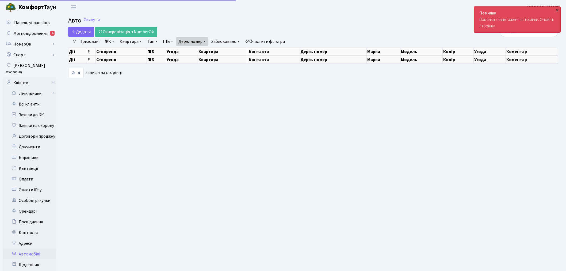
select select "25"
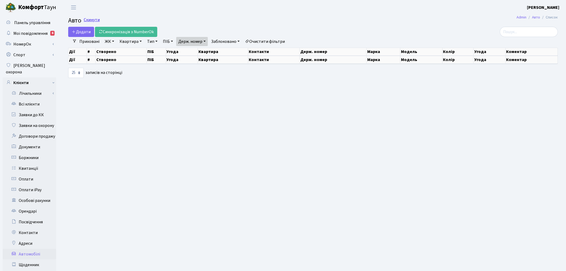
click at [91, 19] on link "Скинути" at bounding box center [92, 19] width 16 height 5
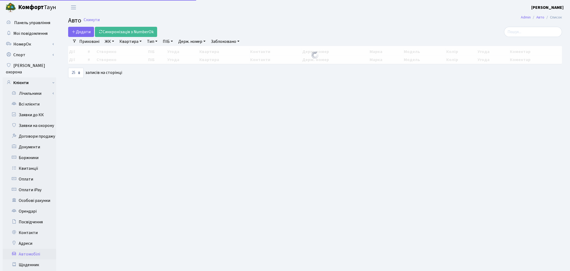
select select "25"
click at [197, 42] on link "Держ. номер" at bounding box center [192, 41] width 32 height 9
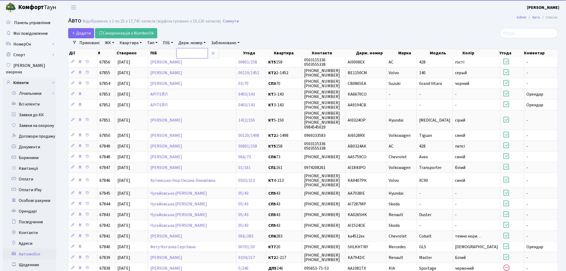
click at [199, 48] on input "text" at bounding box center [191, 53] width 31 height 10
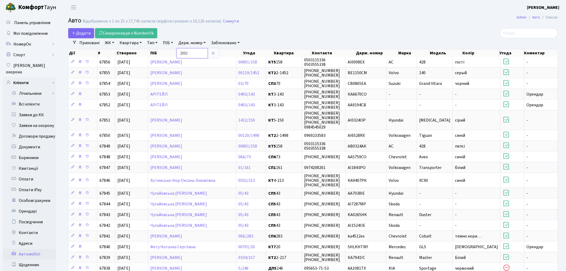
type input "2092"
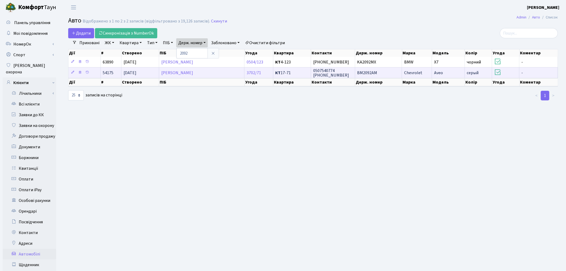
click at [383, 72] on td "BM2092AM" at bounding box center [378, 72] width 47 height 11
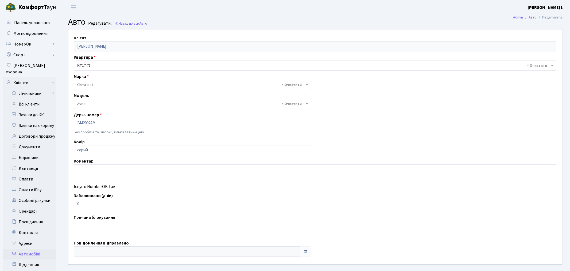
select select "325"
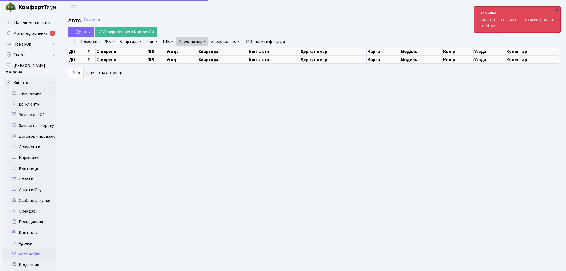
select select "25"
click at [202, 41] on link "Держ. номер" at bounding box center [192, 41] width 32 height 9
click at [202, 48] on input "2092" at bounding box center [191, 52] width 31 height 10
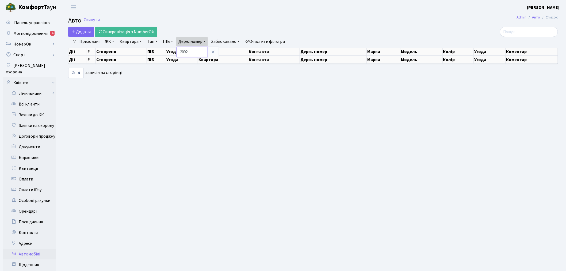
drag, startPoint x: 196, startPoint y: 50, endPoint x: 181, endPoint y: 51, distance: 15.0
click at [181, 51] on input "2092" at bounding box center [191, 52] width 31 height 10
click at [87, 20] on link "Скинути" at bounding box center [92, 19] width 16 height 5
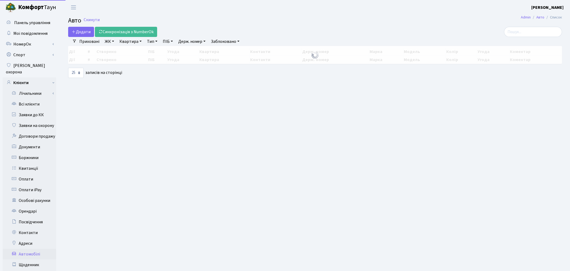
select select "25"
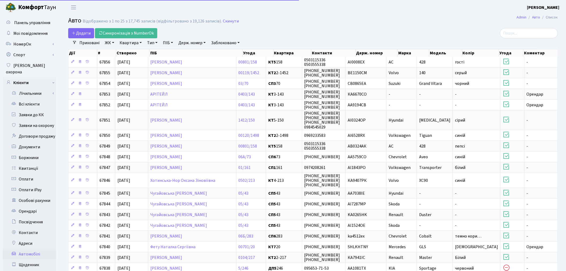
click at [198, 42] on link "Держ. номер" at bounding box center [192, 42] width 32 height 9
click at [199, 50] on input "text" at bounding box center [191, 53] width 31 height 10
paste input "2092"
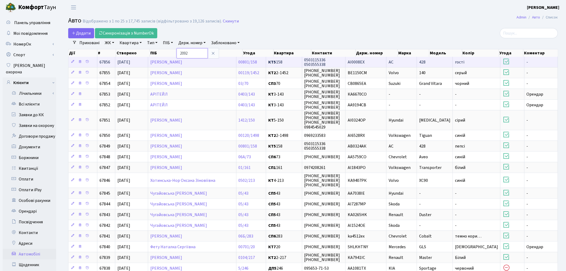
type input "2092"
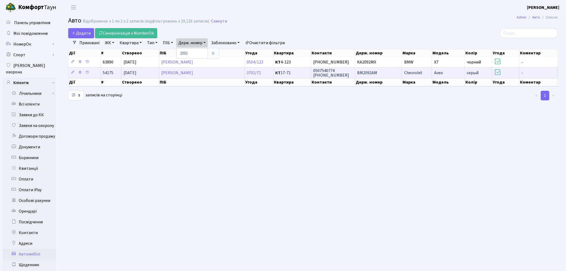
click at [383, 74] on td "BM2092AM" at bounding box center [378, 72] width 47 height 11
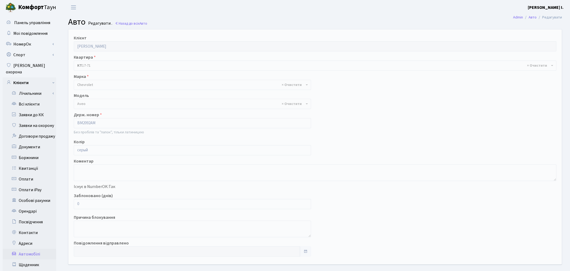
select select "325"
drag, startPoint x: 87, startPoint y: 201, endPoint x: 78, endPoint y: 202, distance: 9.1
click at [78, 202] on input "0" at bounding box center [191, 204] width 235 height 10
drag, startPoint x: 81, startPoint y: 206, endPoint x: 76, endPoint y: 203, distance: 6.2
click at [76, 203] on input "0" at bounding box center [191, 204] width 235 height 10
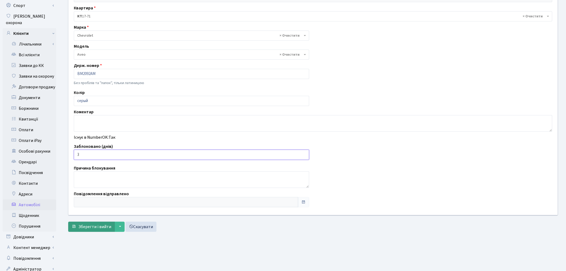
scroll to position [62, 0]
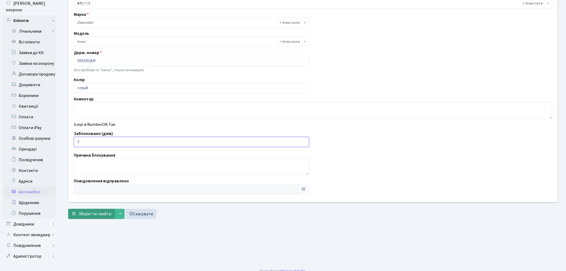
type input "3"
click at [87, 209] on button "Зберегти і вийти" at bounding box center [91, 214] width 47 height 10
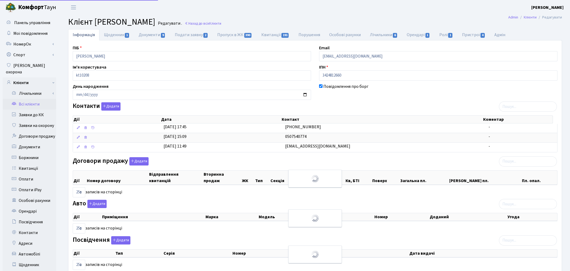
select select "25"
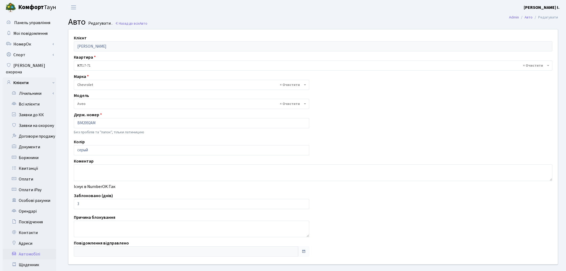
select select "325"
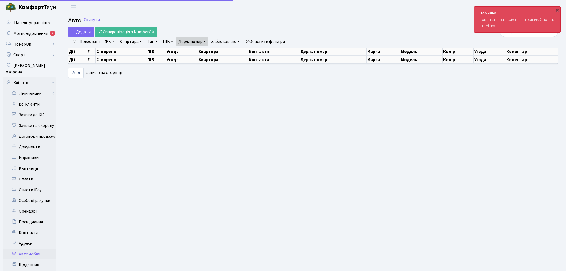
select select "25"
click at [97, 20] on link "Скинути" at bounding box center [92, 19] width 16 height 5
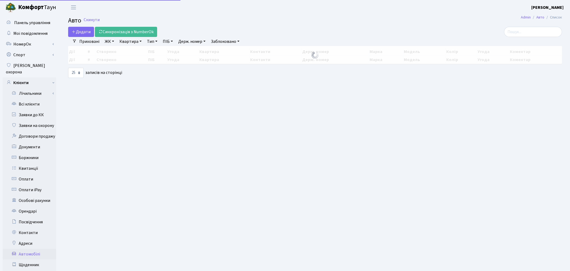
select select "25"
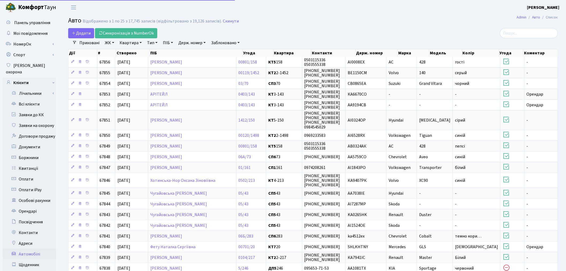
click at [202, 42] on link "Держ. номер" at bounding box center [192, 42] width 32 height 9
